Goal: Find specific page/section: Find specific page/section

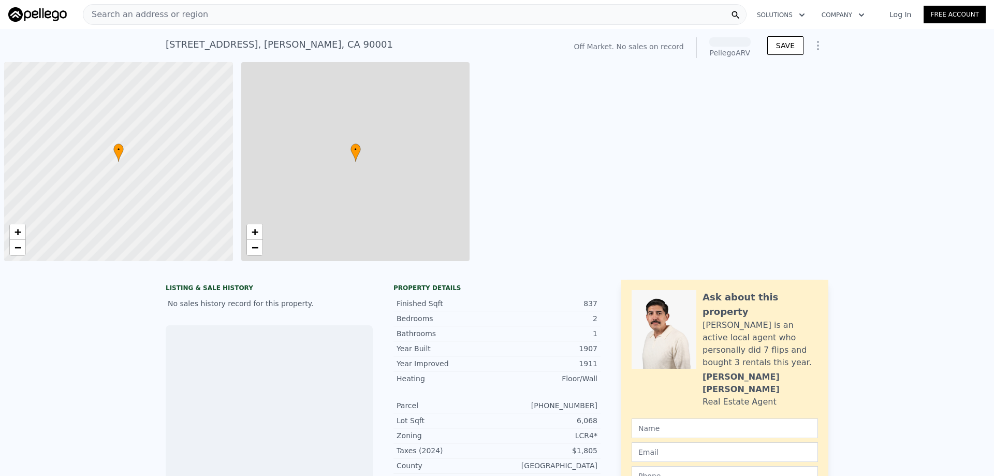
scroll to position [0, 4]
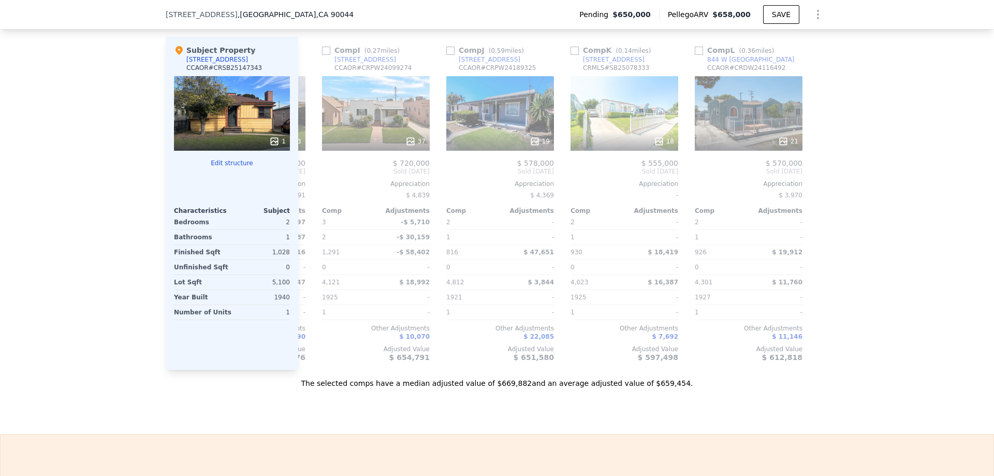
scroll to position [0, 986]
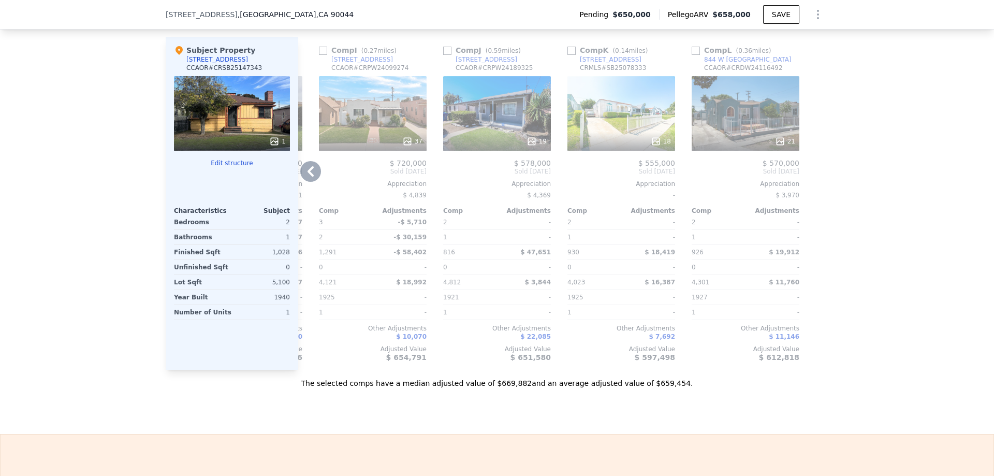
click at [613, 122] on div "18" at bounding box center [622, 113] width 108 height 75
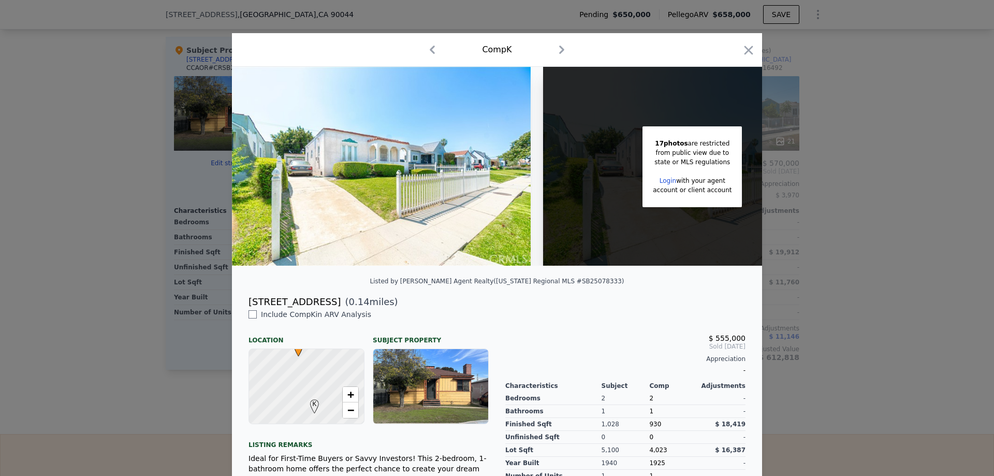
click at [427, 163] on img at bounding box center [381, 166] width 299 height 199
drag, startPoint x: 245, startPoint y: 308, endPoint x: 306, endPoint y: 308, distance: 60.6
click at [306, 308] on div "530 W 103rd St" at bounding box center [295, 302] width 92 height 15
drag, startPoint x: 308, startPoint y: 308, endPoint x: 243, endPoint y: 309, distance: 64.2
click at [243, 309] on div "530 W 103rd St ( 0.14 miles)" at bounding box center [497, 302] width 514 height 15
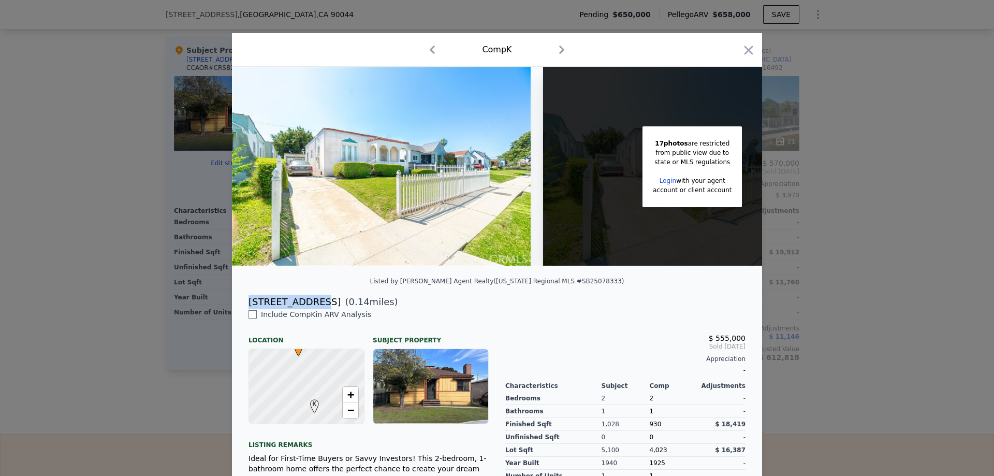
copy div "530 W 103rd St"
drag, startPoint x: 741, startPoint y: 52, endPoint x: 602, endPoint y: 0, distance: 148.1
click at [742, 50] on icon "button" at bounding box center [749, 50] width 15 height 15
